Goal: Task Accomplishment & Management: Manage account settings

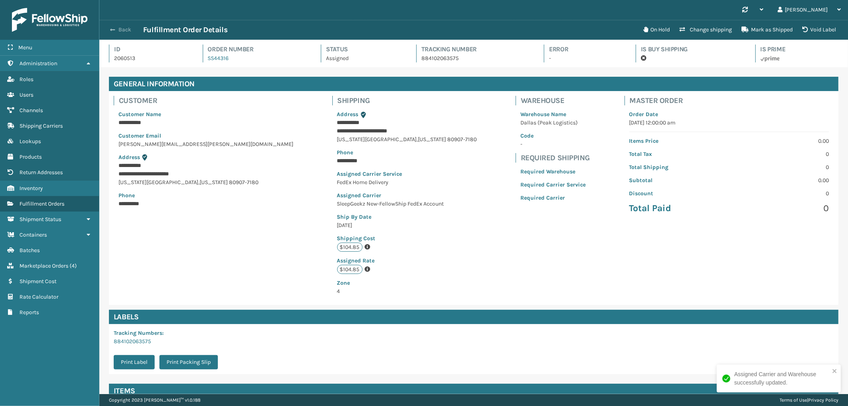
scroll to position [19, 749]
click at [113, 27] on span "button" at bounding box center [112, 30] width 5 height 6
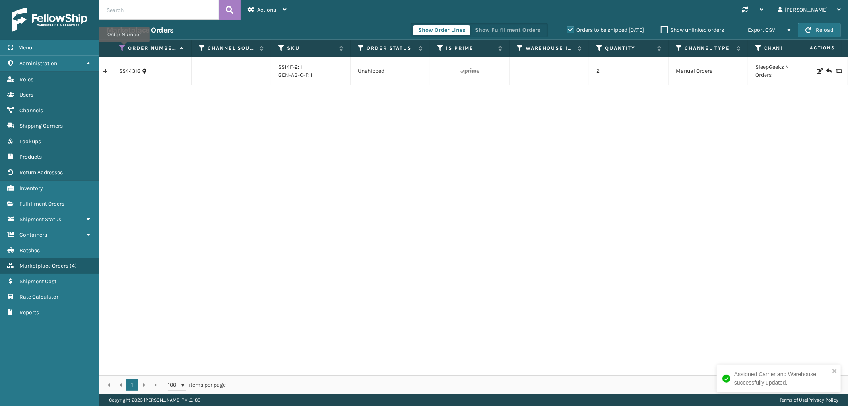
click at [124, 48] on icon at bounding box center [122, 48] width 6 height 7
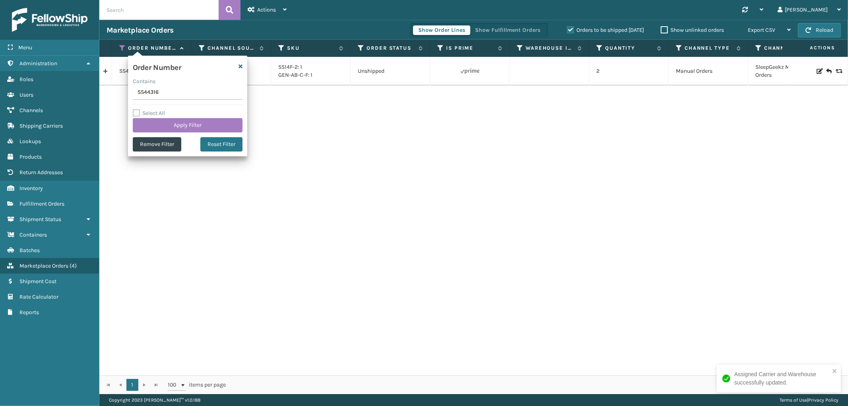
click at [145, 88] on input "SS44316" at bounding box center [188, 92] width 110 height 14
type input "114-4564812-3136263"
click at [165, 119] on button "Apply Filter" at bounding box center [188, 125] width 110 height 14
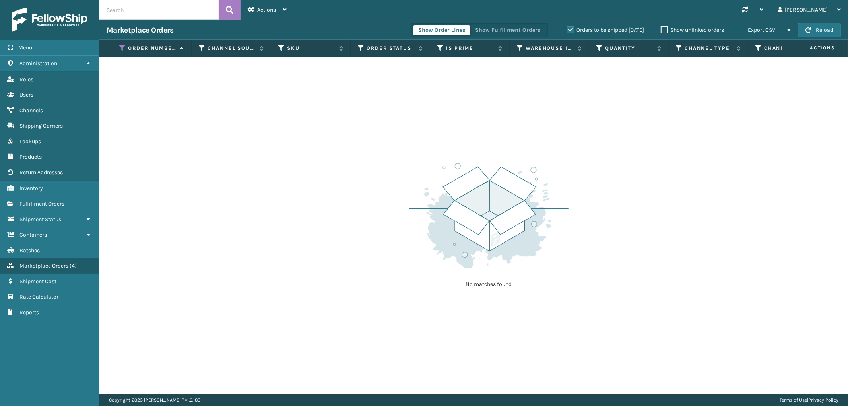
click at [567, 29] on label "Orders to be shipped [DATE]" at bounding box center [605, 30] width 77 height 7
click at [567, 29] on input "Orders to be shipped [DATE]" at bounding box center [567, 27] width 0 height 5
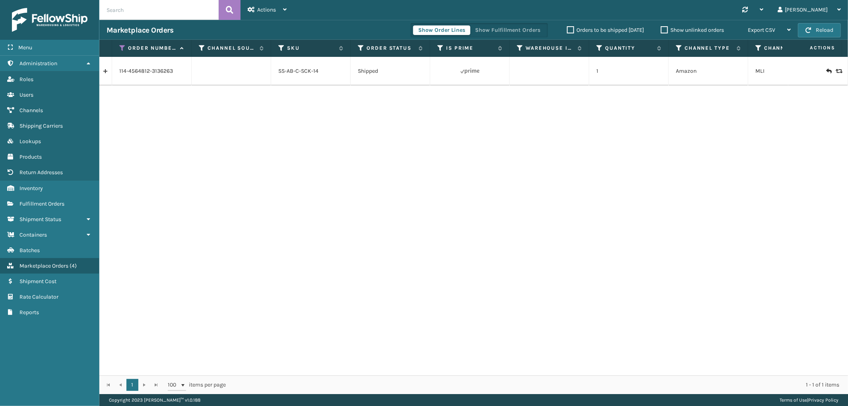
click at [107, 72] on link at bounding box center [105, 71] width 12 height 13
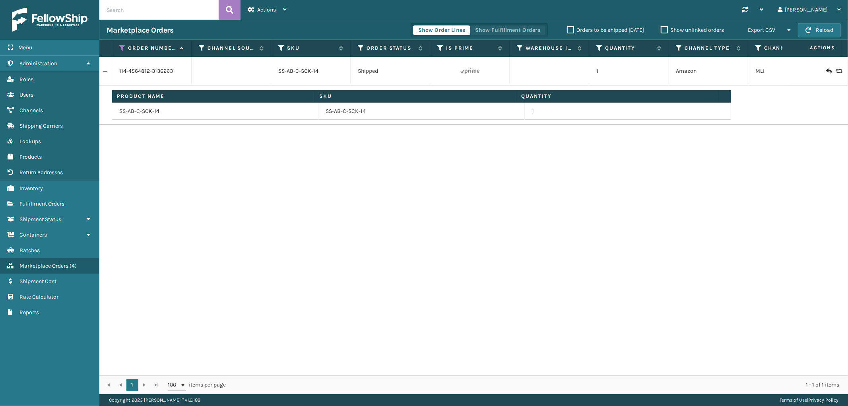
click at [493, 31] on button "Show Fulfillment Orders" at bounding box center [508, 30] width 76 height 10
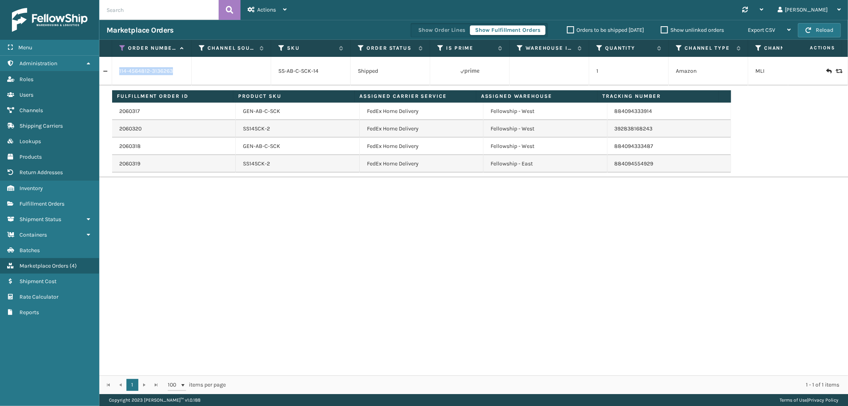
drag, startPoint x: 182, startPoint y: 76, endPoint x: 118, endPoint y: 77, distance: 64.0
click at [118, 77] on td "114-4564812-3136263" at bounding box center [152, 71] width 80 height 29
copy link "114-4564812-3136263"
click at [130, 112] on link "2060317" at bounding box center [129, 111] width 21 height 8
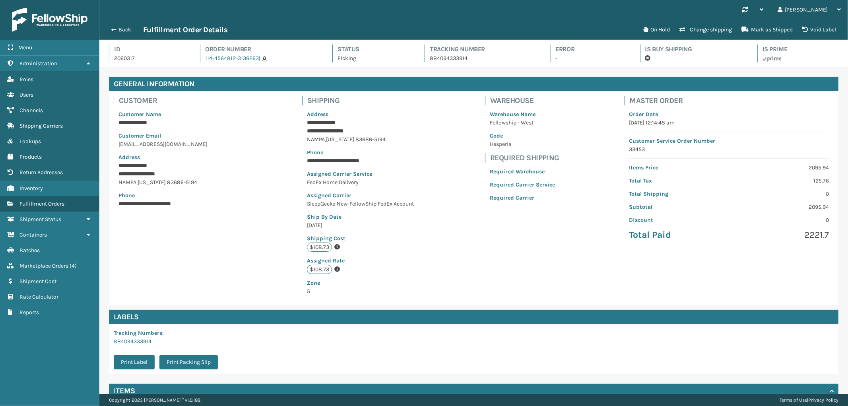
scroll to position [19, 749]
click at [122, 27] on button "Back" at bounding box center [125, 29] width 37 height 7
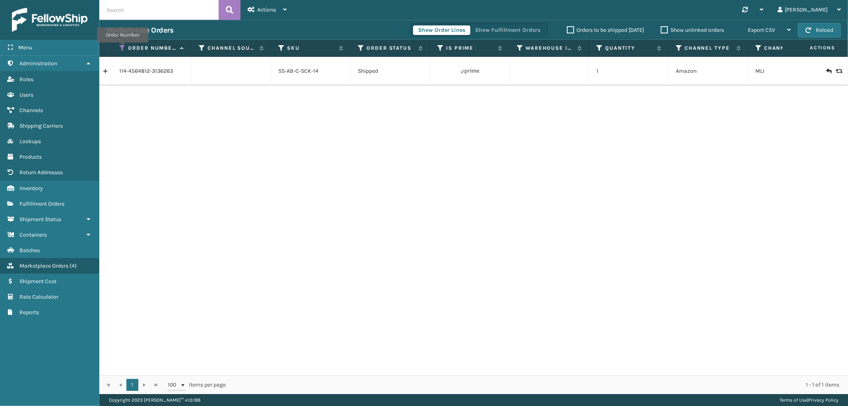
click at [122, 48] on icon at bounding box center [122, 48] width 6 height 7
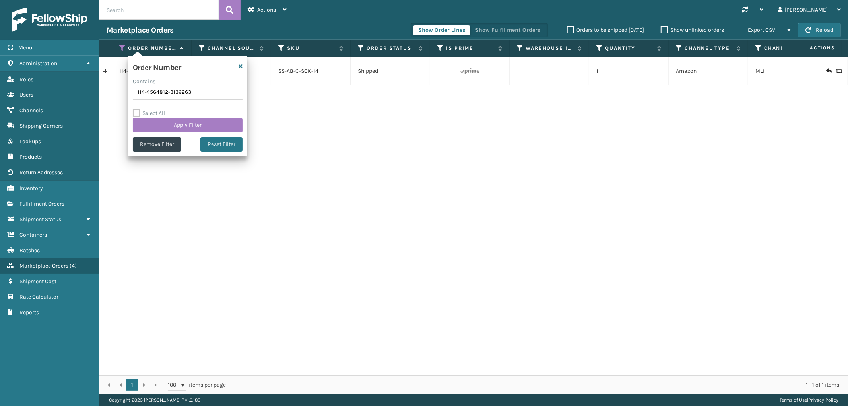
click at [147, 90] on input "114-4564812-3136263" at bounding box center [188, 92] width 110 height 14
type input "SS44326"
click at [163, 132] on div "Order Number Contains SS44326 Select All Apply Filter Remove Filter Reset Filter" at bounding box center [187, 106] width 119 height 101
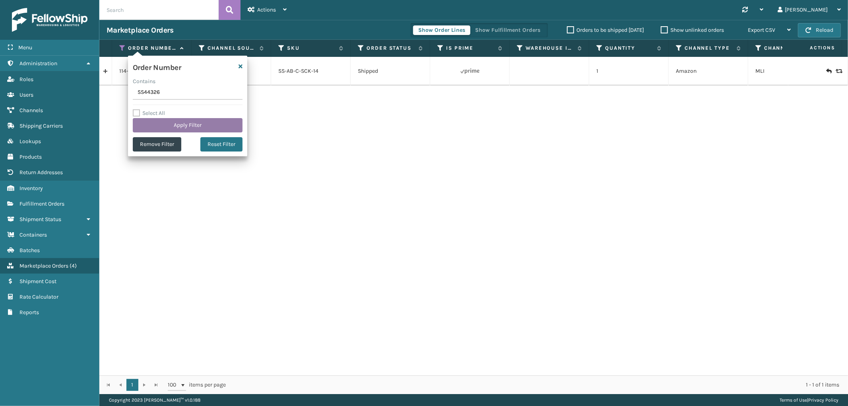
click at [162, 125] on button "Apply Filter" at bounding box center [188, 125] width 110 height 14
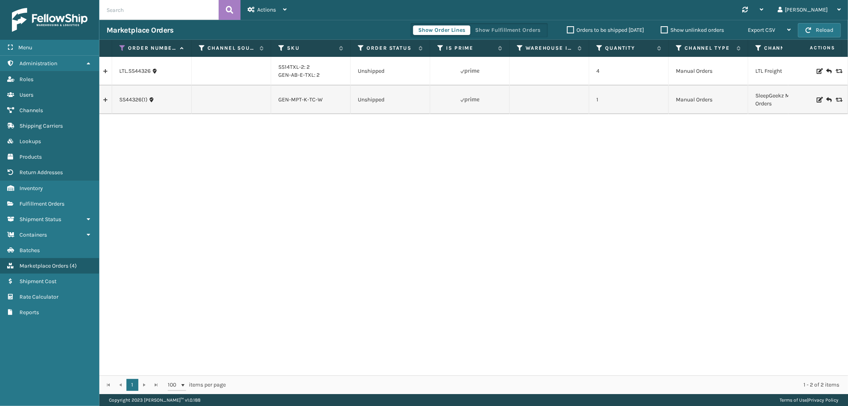
click at [106, 70] on link at bounding box center [105, 71] width 12 height 13
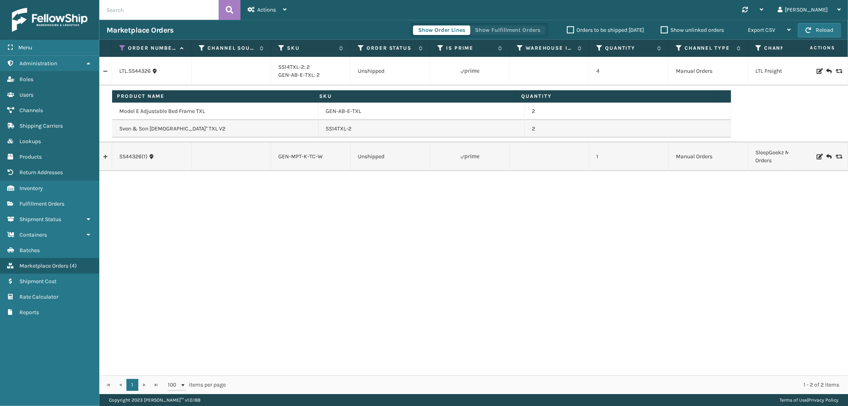
click at [522, 25] on button "Show Fulfillment Orders" at bounding box center [508, 30] width 76 height 10
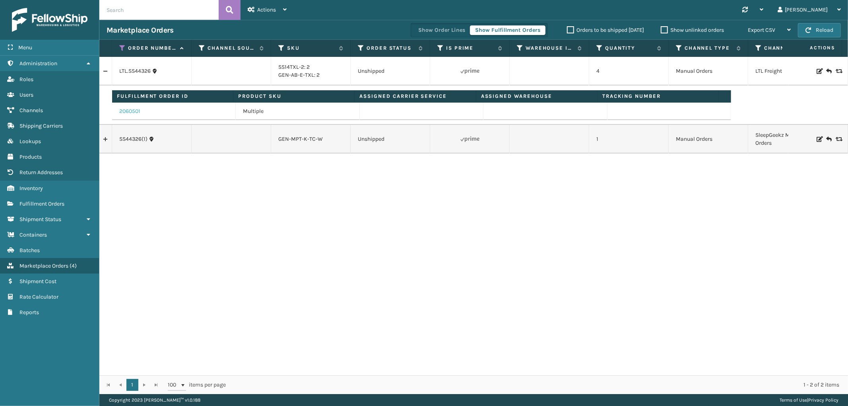
click at [125, 109] on link "2060501" at bounding box center [129, 111] width 21 height 8
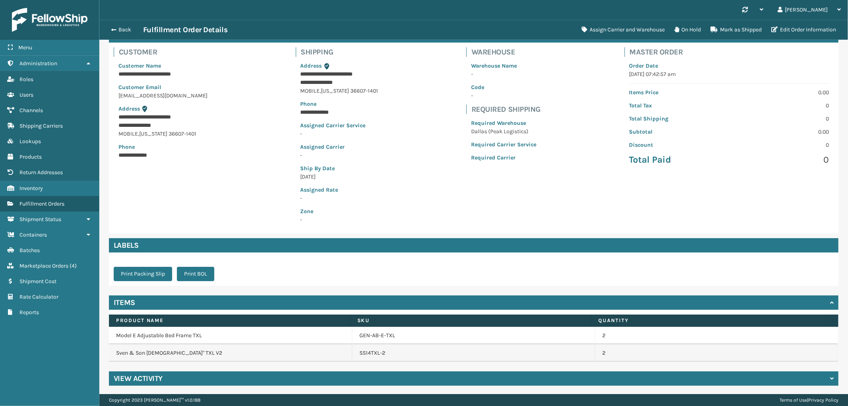
scroll to position [49, 0]
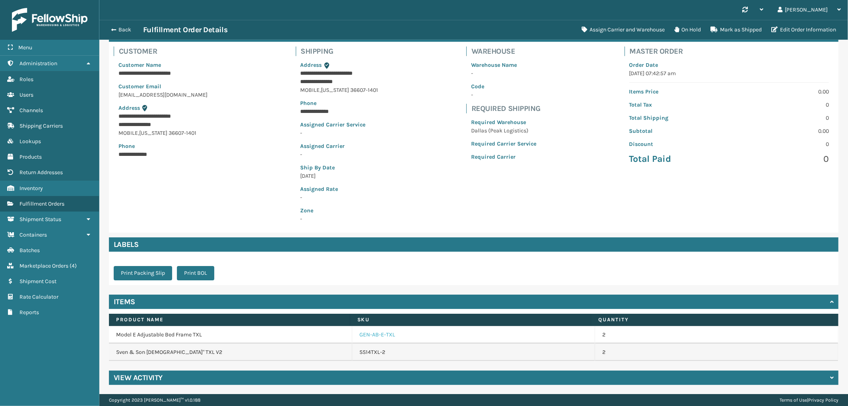
click at [376, 336] on link "GEN-AB-E-TXL" at bounding box center [377, 335] width 36 height 8
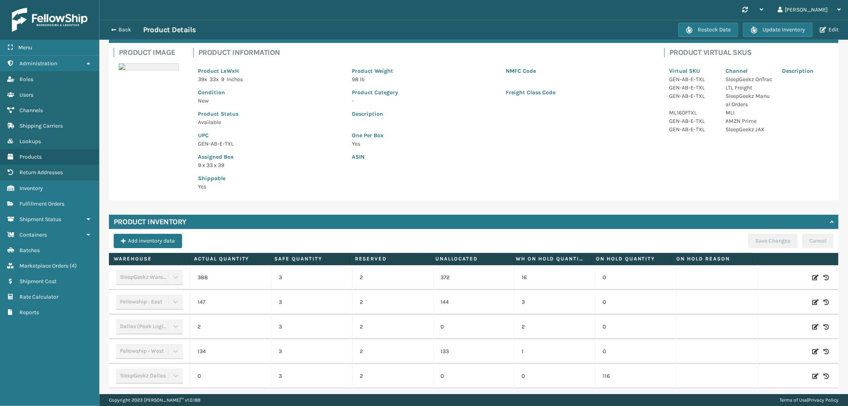
scroll to position [76, 0]
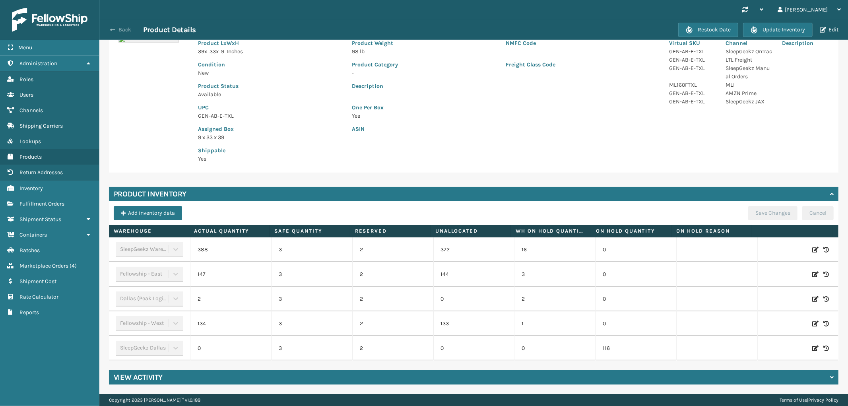
click at [125, 30] on button "Back" at bounding box center [125, 29] width 37 height 7
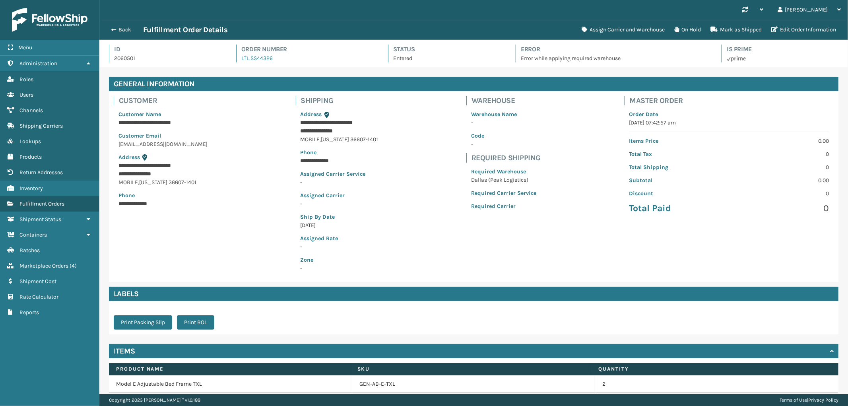
scroll to position [19, 749]
click at [122, 30] on button "Back" at bounding box center [125, 29] width 37 height 7
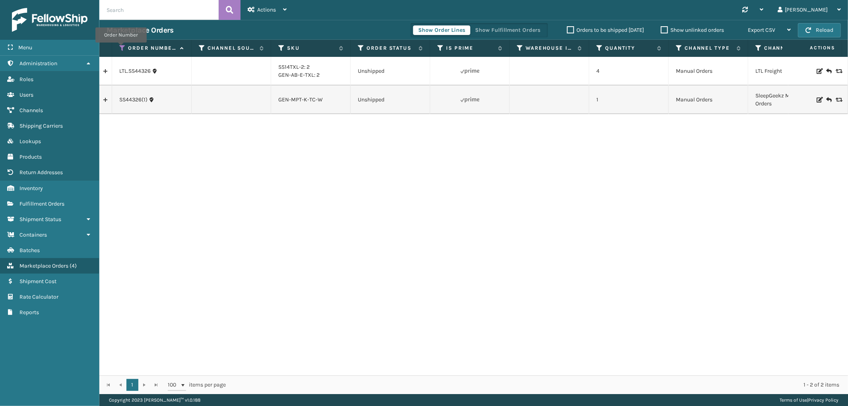
click at [121, 48] on icon at bounding box center [122, 48] width 6 height 7
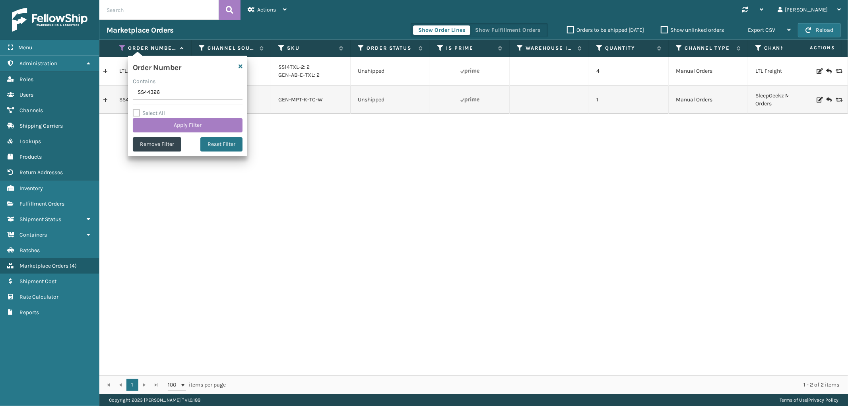
click at [142, 90] on input "SS44326" at bounding box center [188, 92] width 110 height 14
type input "SS44268"
click at [154, 118] on button "Apply Filter" at bounding box center [188, 125] width 110 height 14
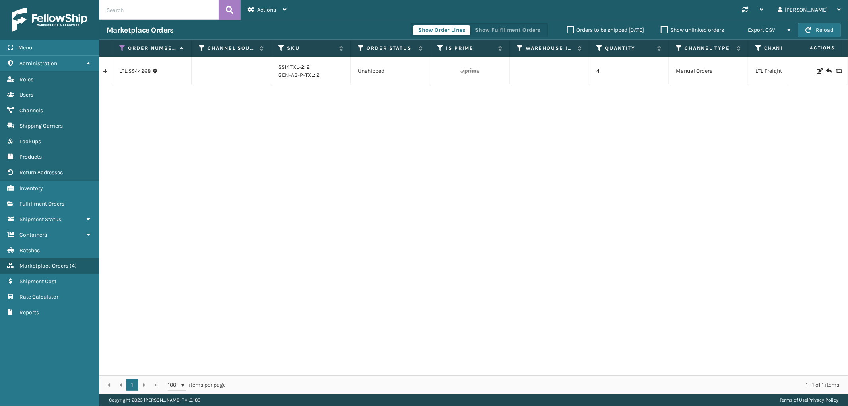
click at [105, 69] on link at bounding box center [105, 71] width 12 height 13
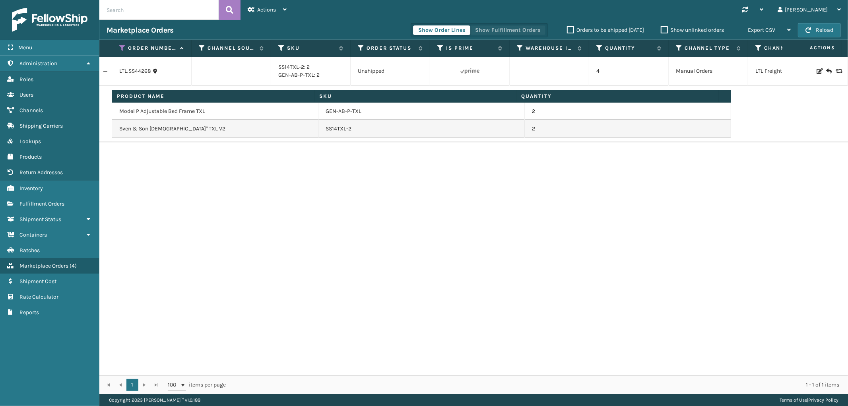
click at [530, 32] on button "Show Fulfillment Orders" at bounding box center [508, 30] width 76 height 10
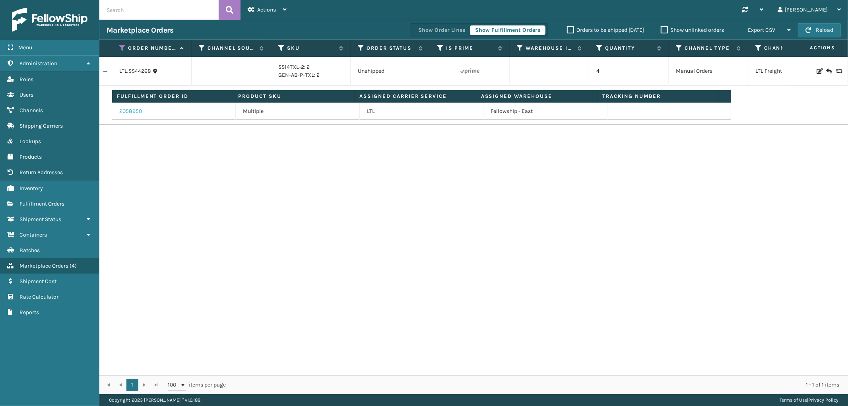
click at [127, 112] on link "2058950" at bounding box center [130, 111] width 23 height 8
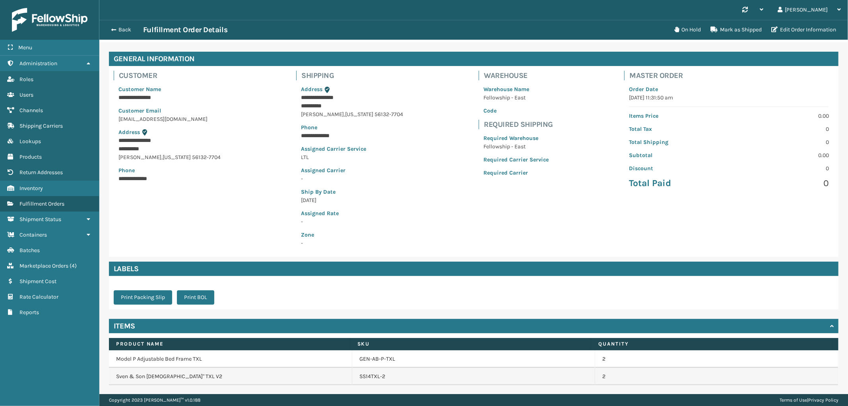
scroll to position [49, 0]
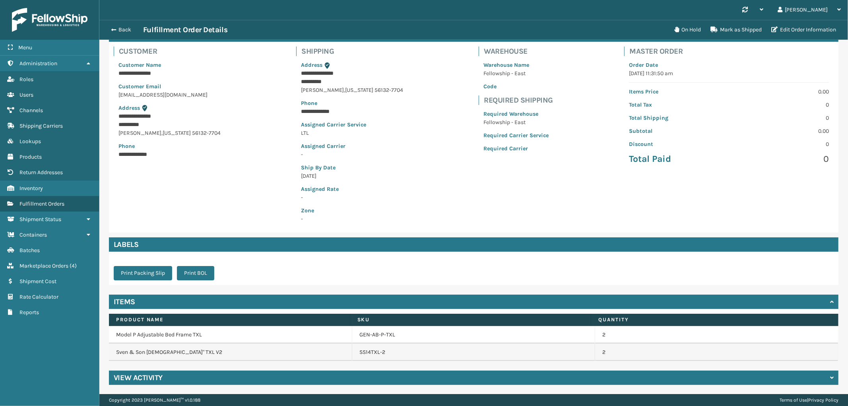
click at [275, 369] on div "**********" at bounding box center [473, 206] width 749 height 376
click at [269, 376] on div "View Activity" at bounding box center [473, 378] width 729 height 14
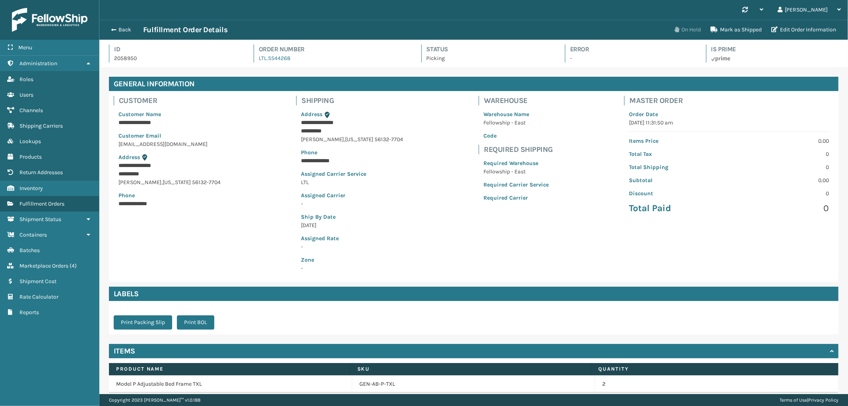
click at [692, 28] on button "On Hold" at bounding box center [687, 30] width 36 height 16
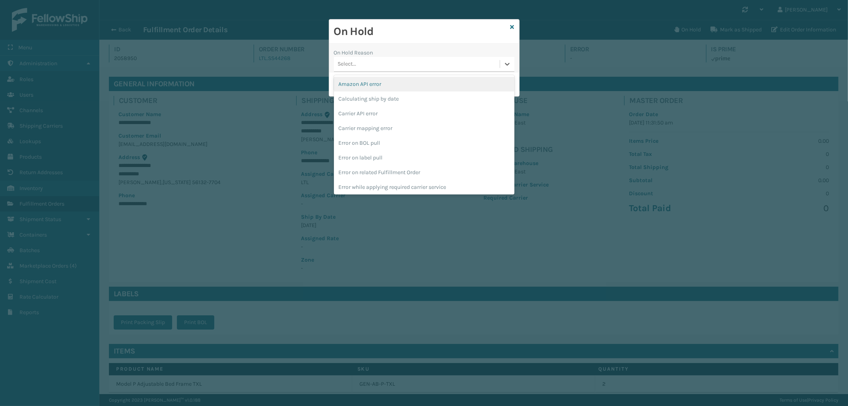
click at [444, 61] on div "Select..." at bounding box center [417, 64] width 166 height 13
click at [392, 185] on div "To be cancelled" at bounding box center [424, 186] width 180 height 15
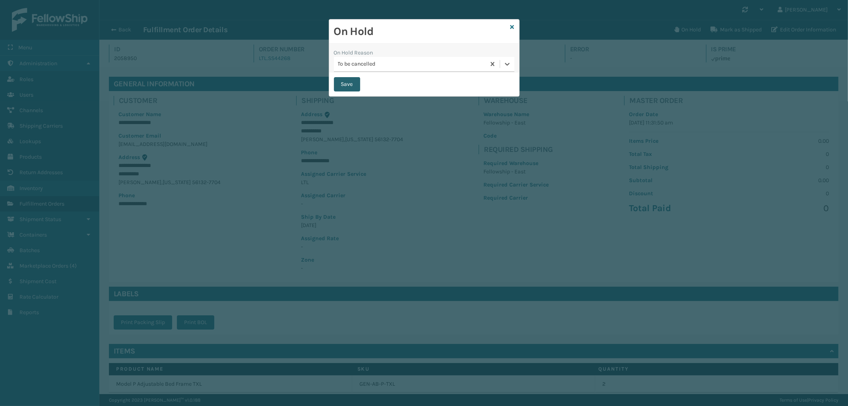
click at [351, 85] on button "Save" at bounding box center [347, 84] width 26 height 14
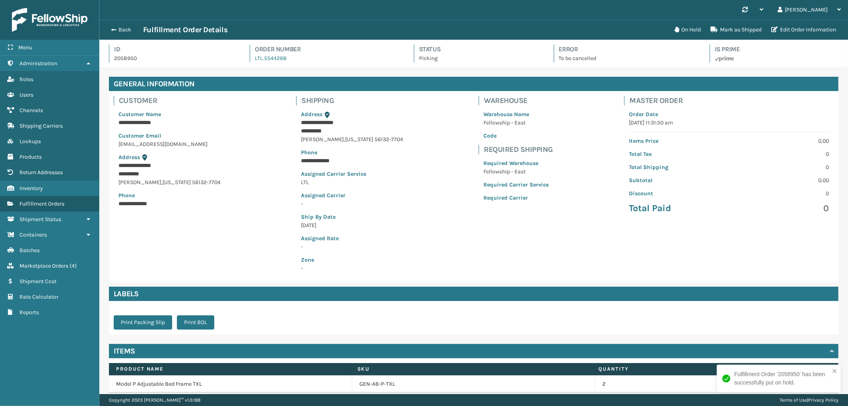
scroll to position [19, 749]
click at [122, 25] on div "Back Fulfillment Order Details" at bounding box center [388, 30] width 563 height 10
click at [116, 30] on button "Back" at bounding box center [125, 29] width 37 height 7
